Goal: Book appointment/travel/reservation

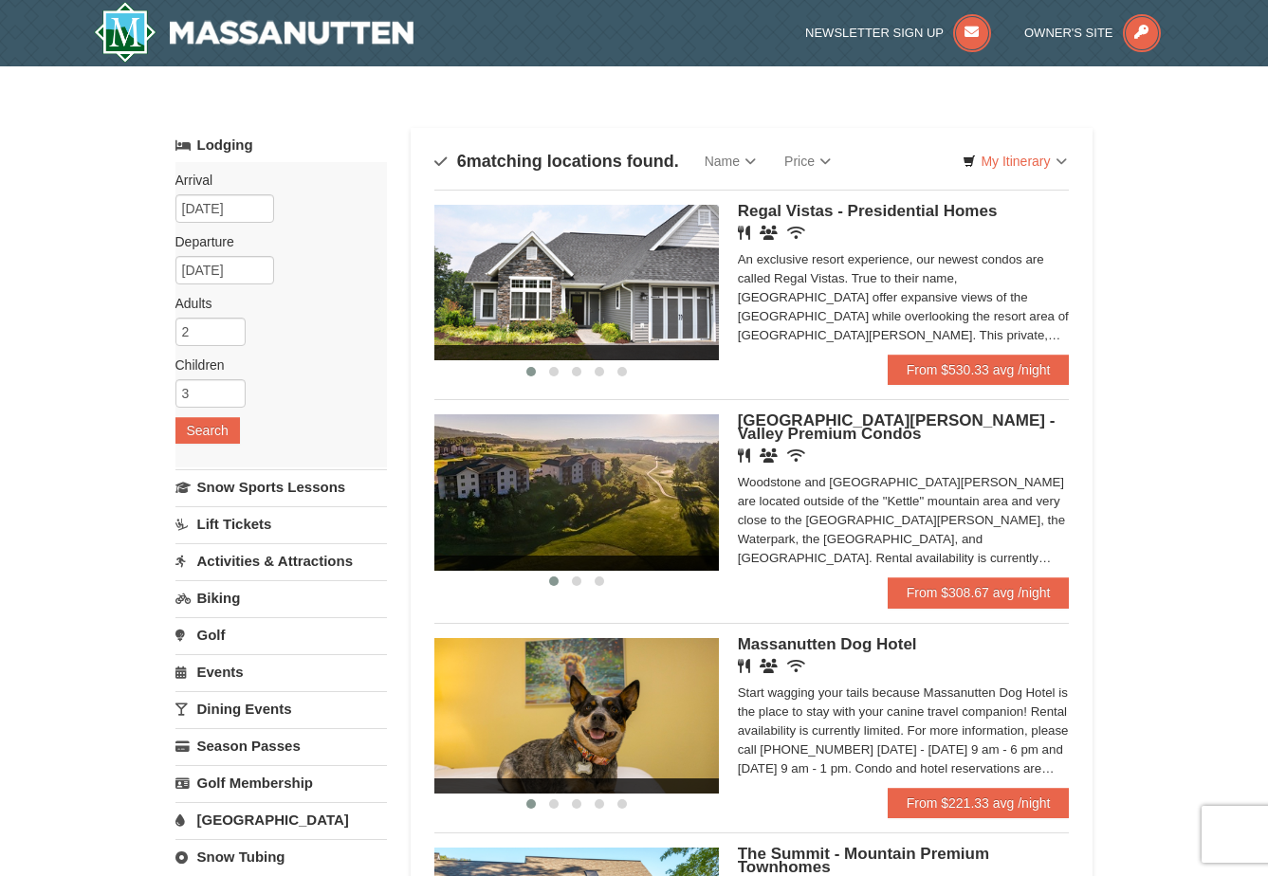
scroll to position [1644, 0]
click at [1134, 303] on div "× Categories Map List Filter My Itinerary Questions? 1-540-289-9441 Lodging Arr…" at bounding box center [634, 796] width 1268 height 1461
click at [845, 698] on div "Start wagging your tails because Massanutten Dog Hotel is the place to stay wit…" at bounding box center [904, 731] width 332 height 95
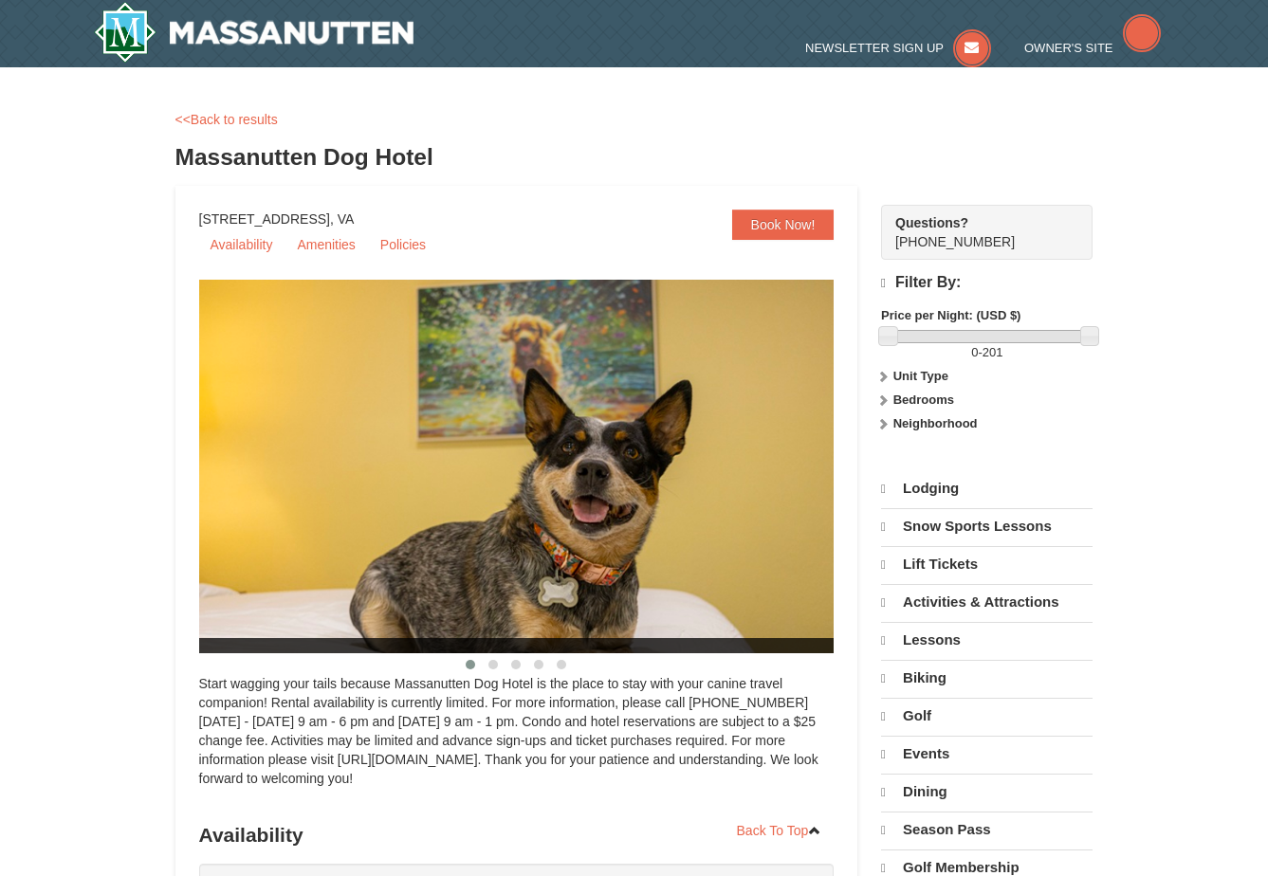
select select "10"
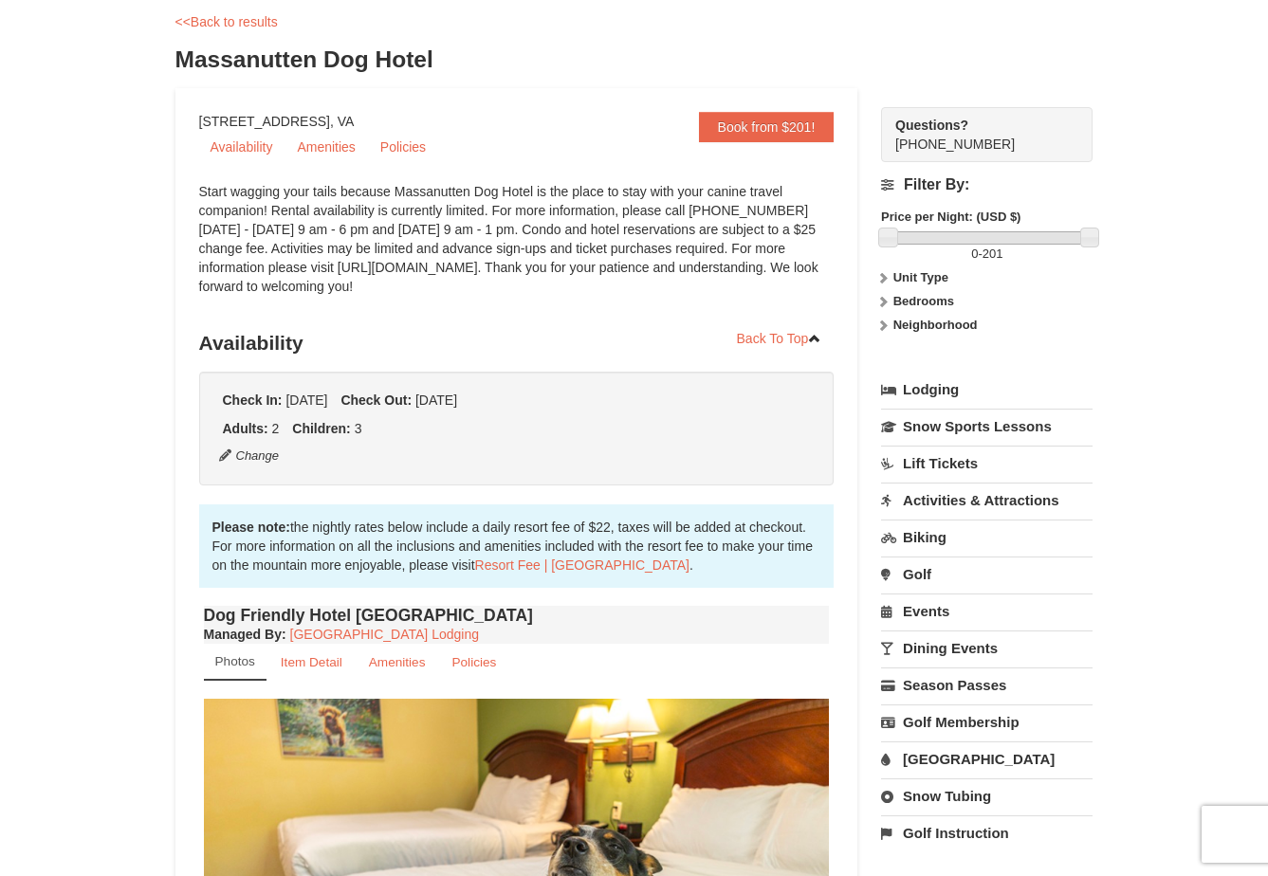
scroll to position [38, 0]
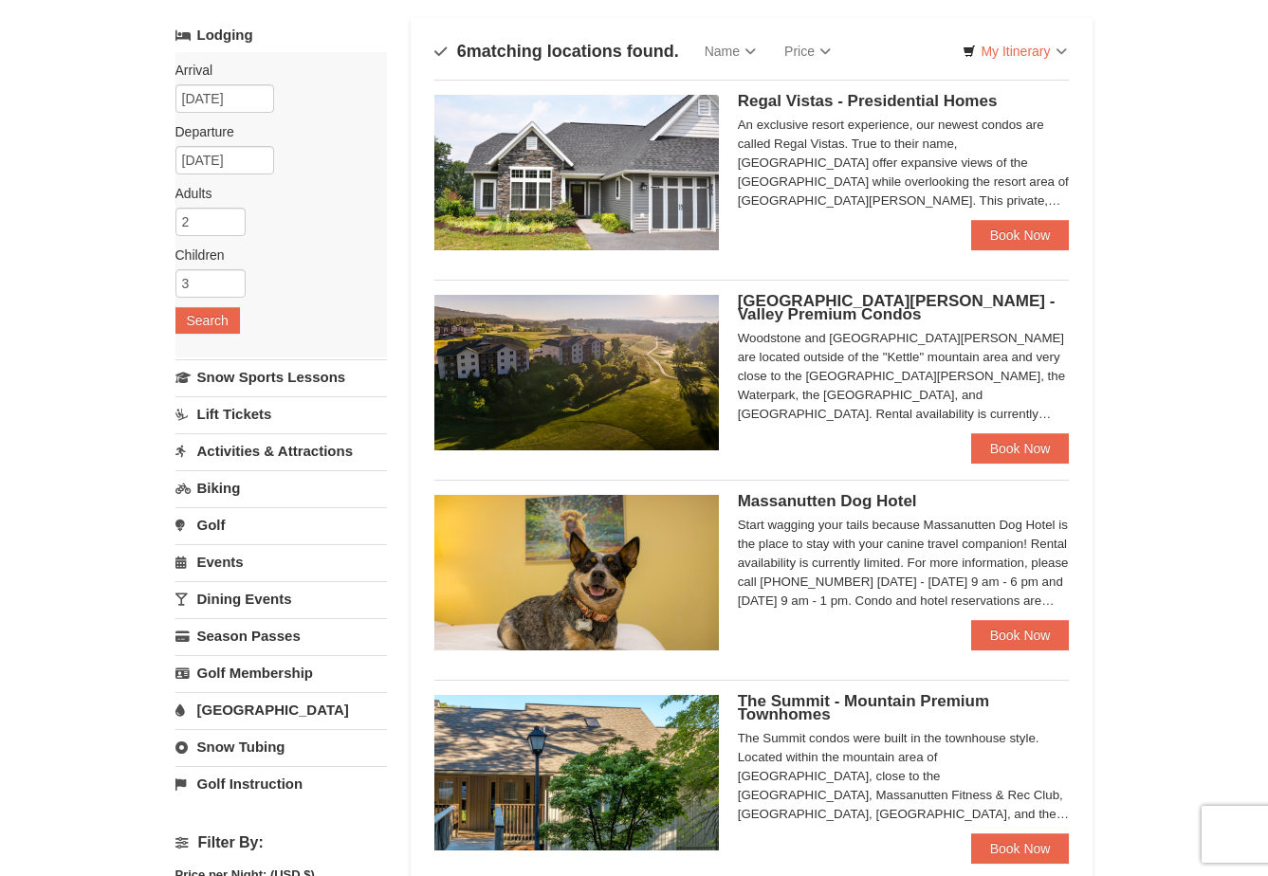
scroll to position [114, 0]
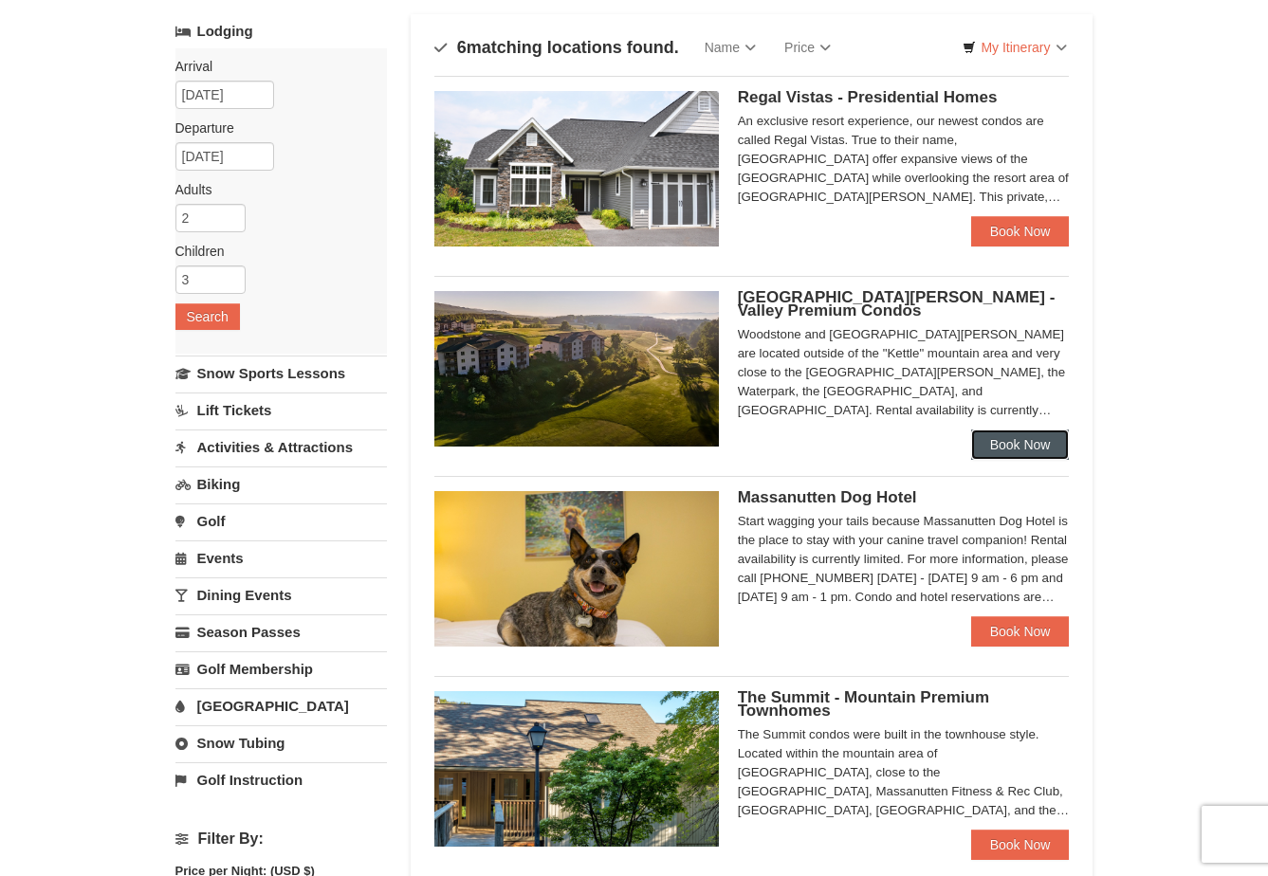
click at [1027, 440] on link "Book Now" at bounding box center [1020, 445] width 99 height 30
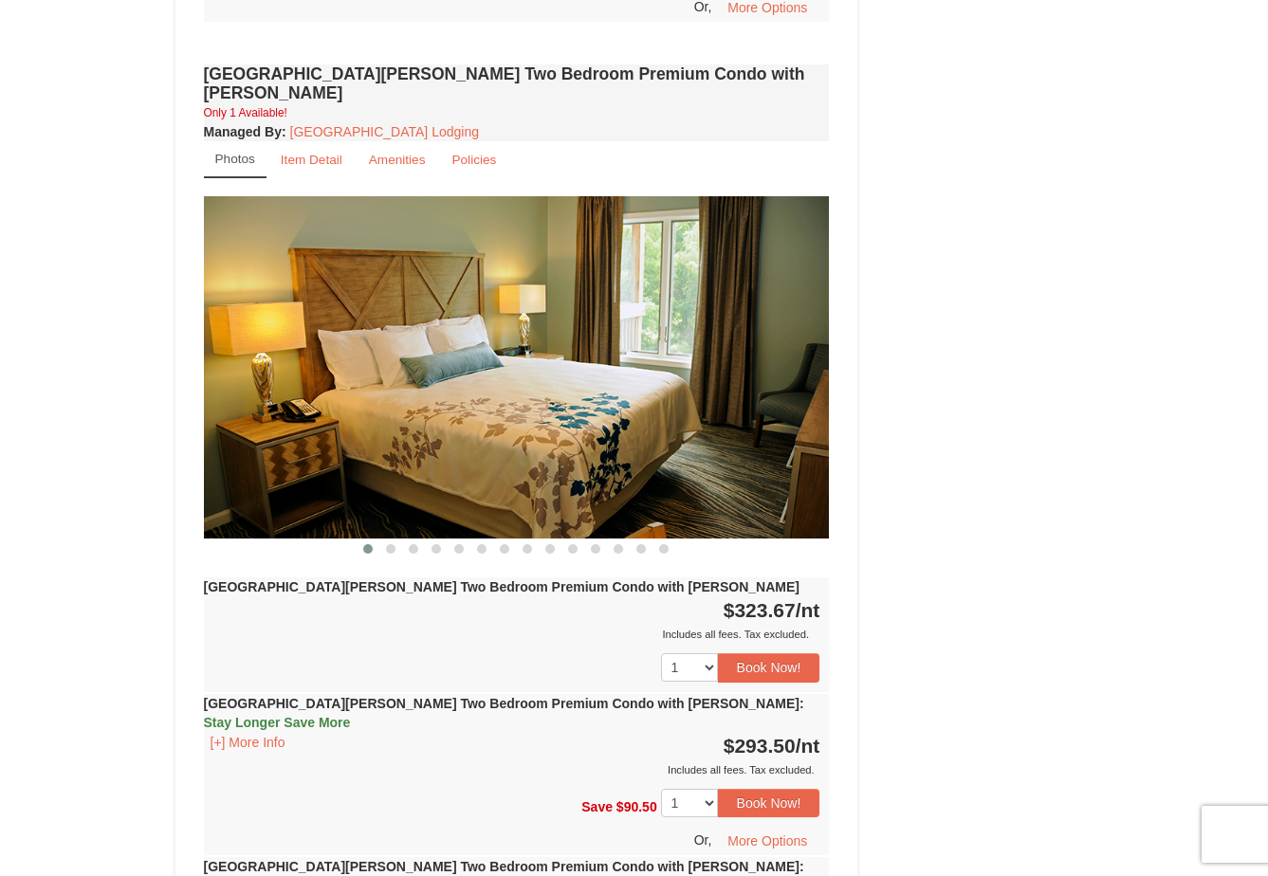
scroll to position [2616, 0]
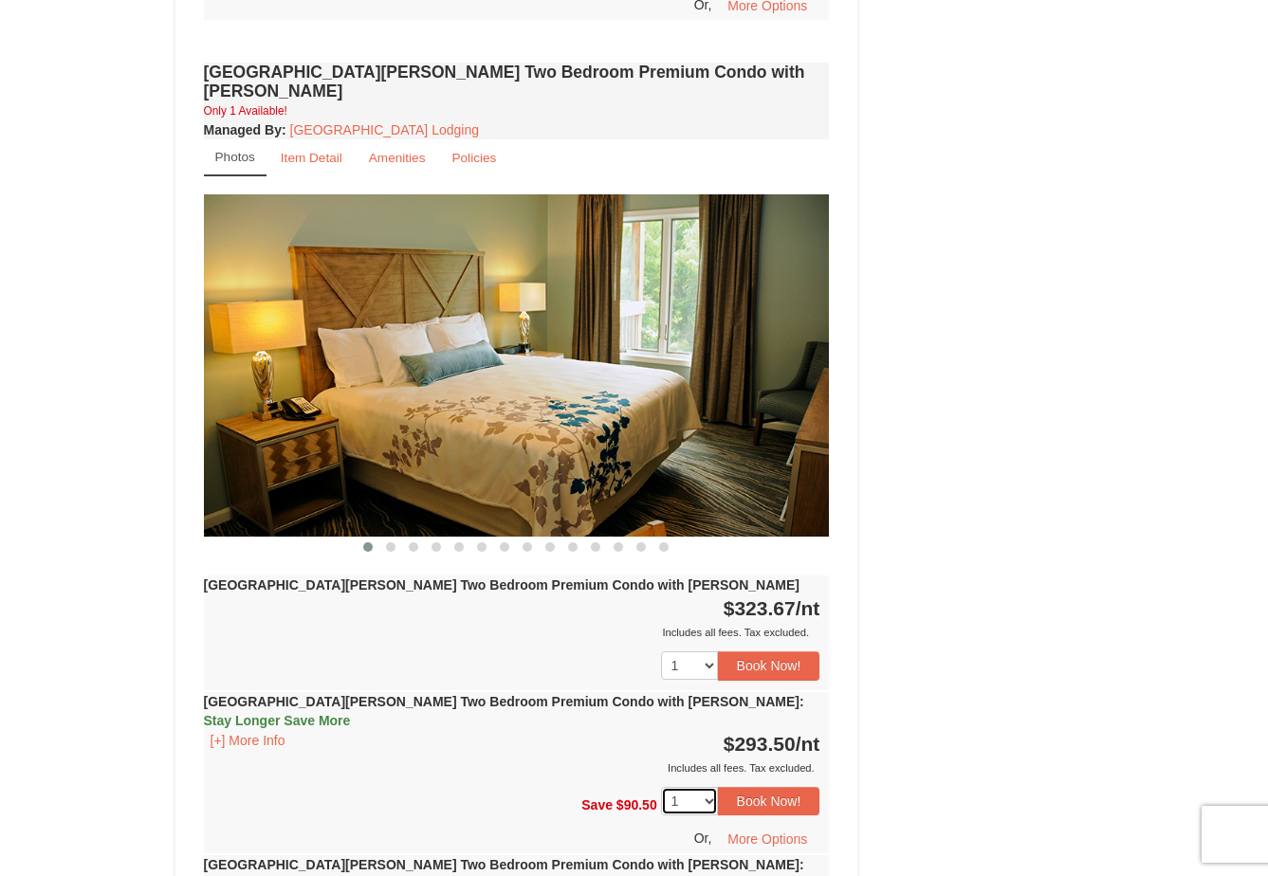
click at [693, 787] on select "1" at bounding box center [689, 801] width 57 height 28
click at [773, 787] on button "Book Now!" at bounding box center [769, 801] width 102 height 28
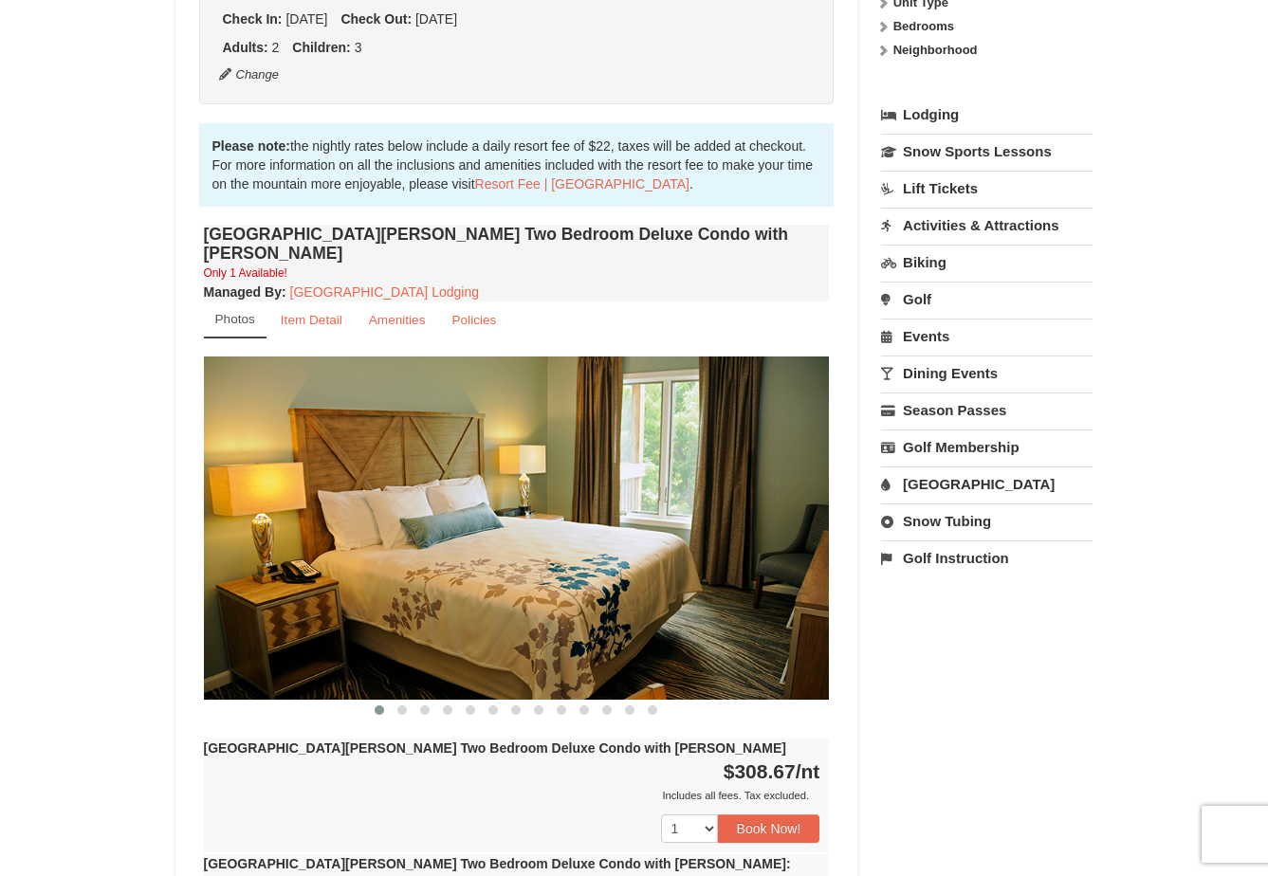
scroll to position [185, 0]
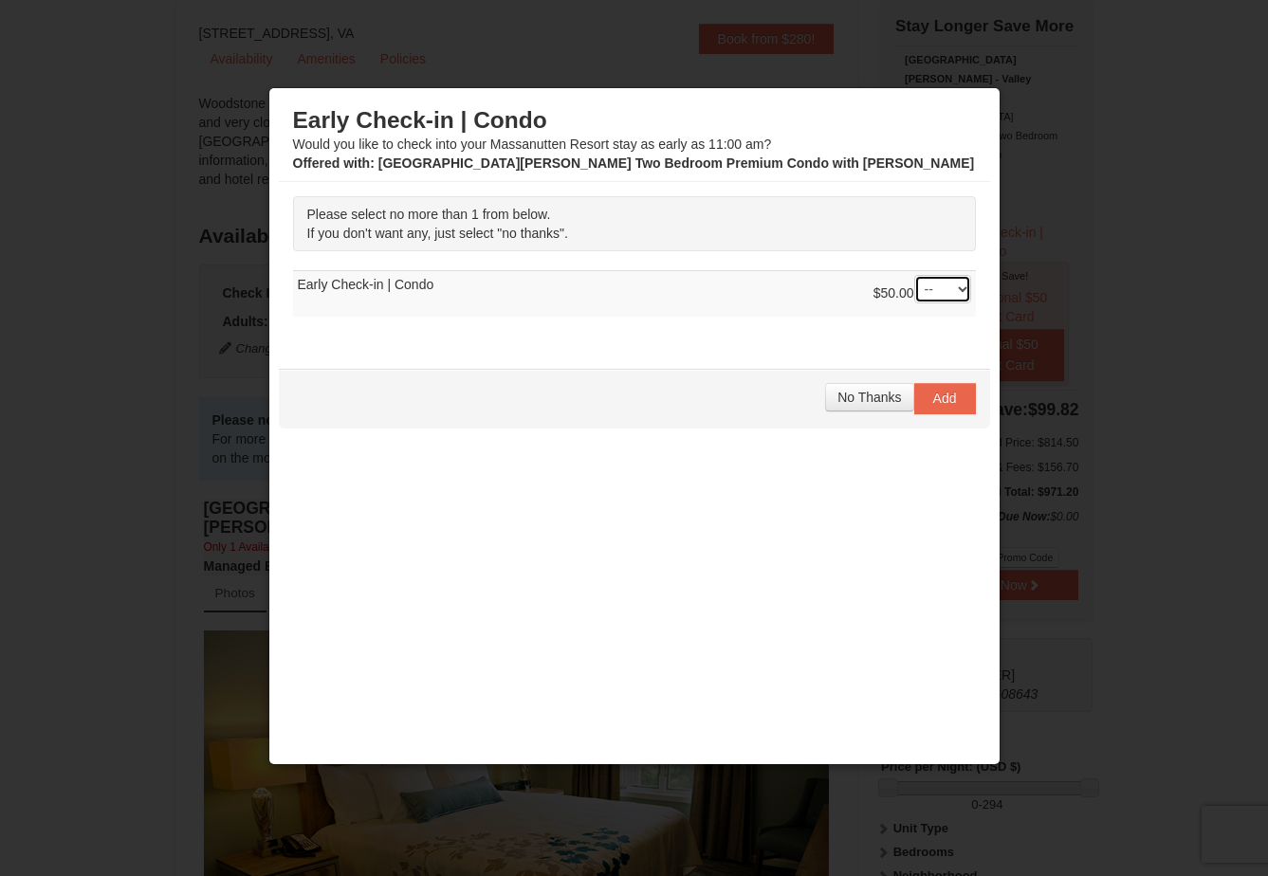
click at [927, 284] on select "-- 01" at bounding box center [942, 289] width 57 height 28
select select "1"
click at [914, 275] on select "-- 01" at bounding box center [942, 289] width 57 height 28
click at [941, 401] on span "Add" at bounding box center [945, 398] width 24 height 15
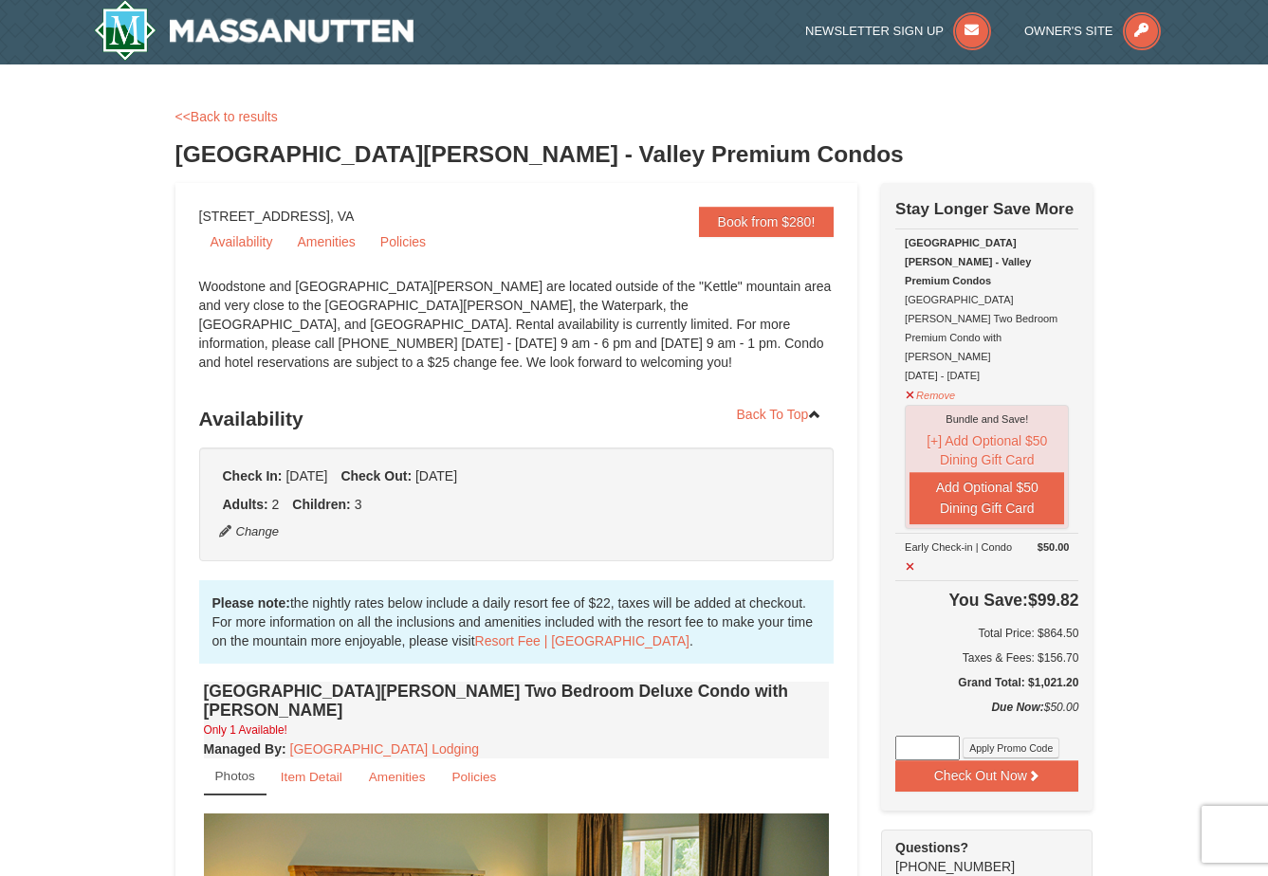
scroll to position [0, 0]
